Goal: Entertainment & Leisure: Consume media (video, audio)

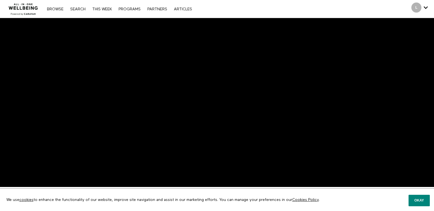
scroll to position [87, 0]
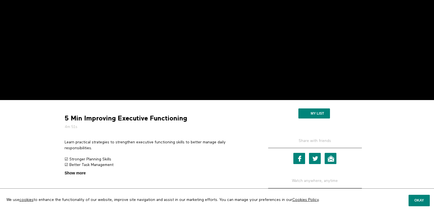
click at [80, 173] on span "Show more" at bounding box center [75, 173] width 21 height 6
click at [0, 0] on input "Show more Show less" at bounding box center [0, 0] width 0 height 0
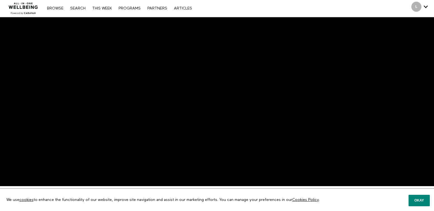
scroll to position [0, 0]
